Goal: Task Accomplishment & Management: Manage account settings

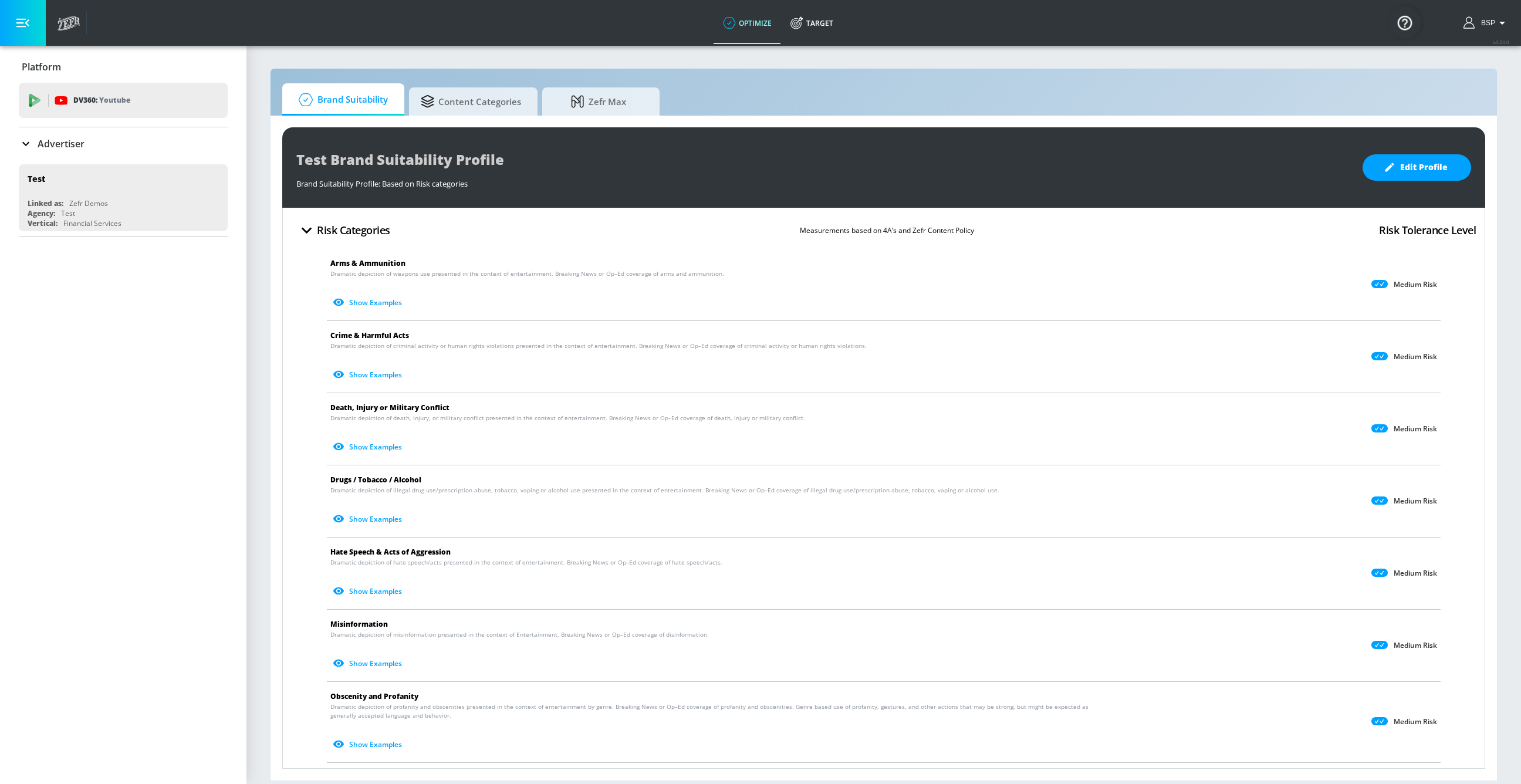
click at [1477, 29] on button "BSP" at bounding box center [1486, 23] width 45 height 14
click at [1472, 57] on div "Logout" at bounding box center [1459, 55] width 99 height 14
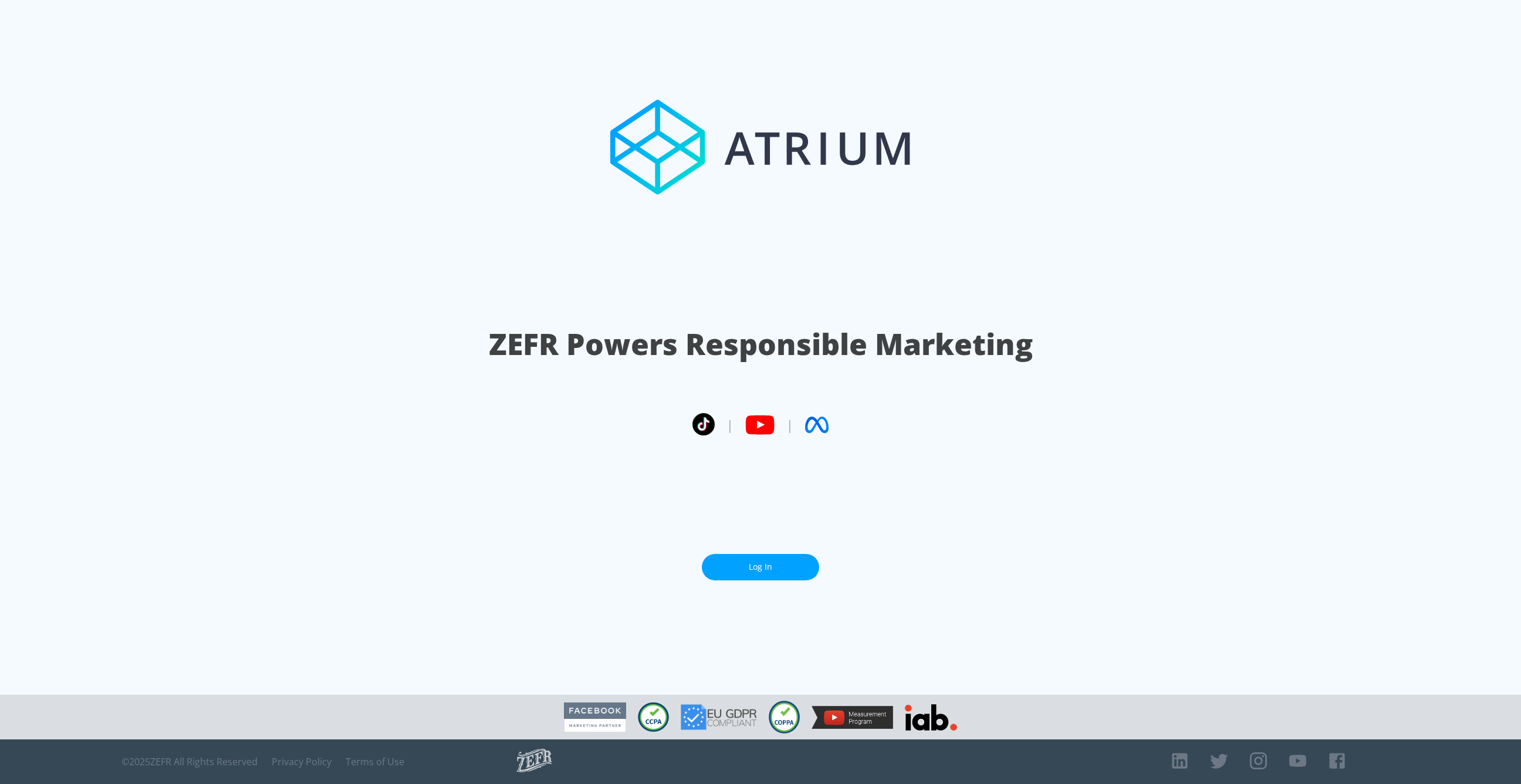
click at [760, 564] on link "Log In" at bounding box center [760, 567] width 117 height 26
